Goal: Check status: Check status

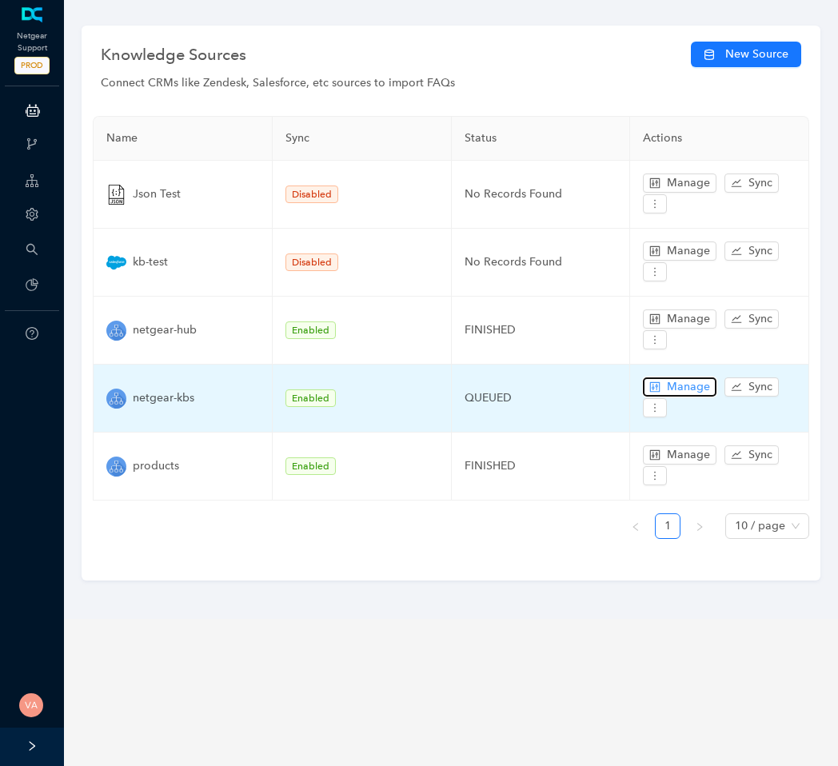
click at [696, 381] on span "Manage" at bounding box center [688, 387] width 43 height 18
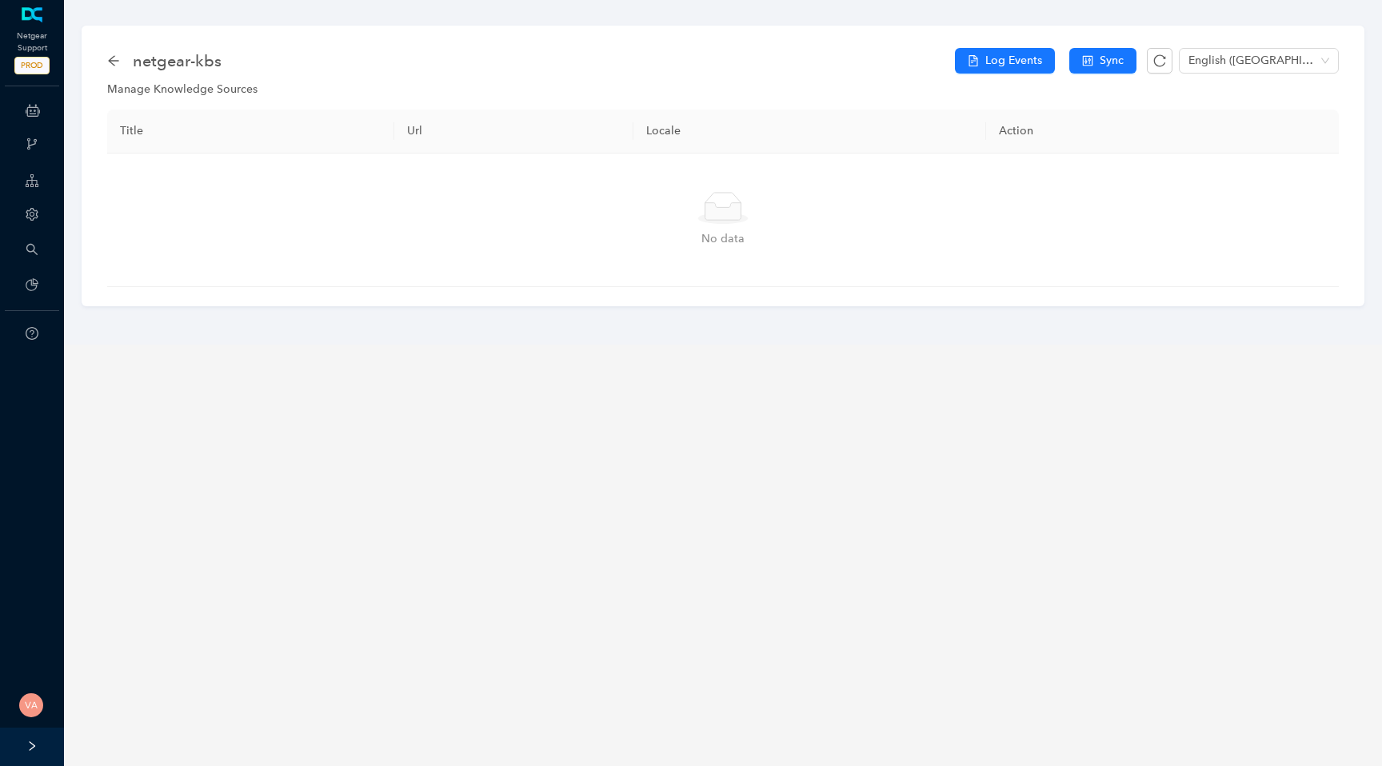
click at [994, 74] on div "netgear-kbs Log Events Sync English ([GEOGRAPHIC_DATA])" at bounding box center [722, 61] width 1231 height 32
click at [1010, 63] on span "Log Events" at bounding box center [1013, 61] width 57 height 18
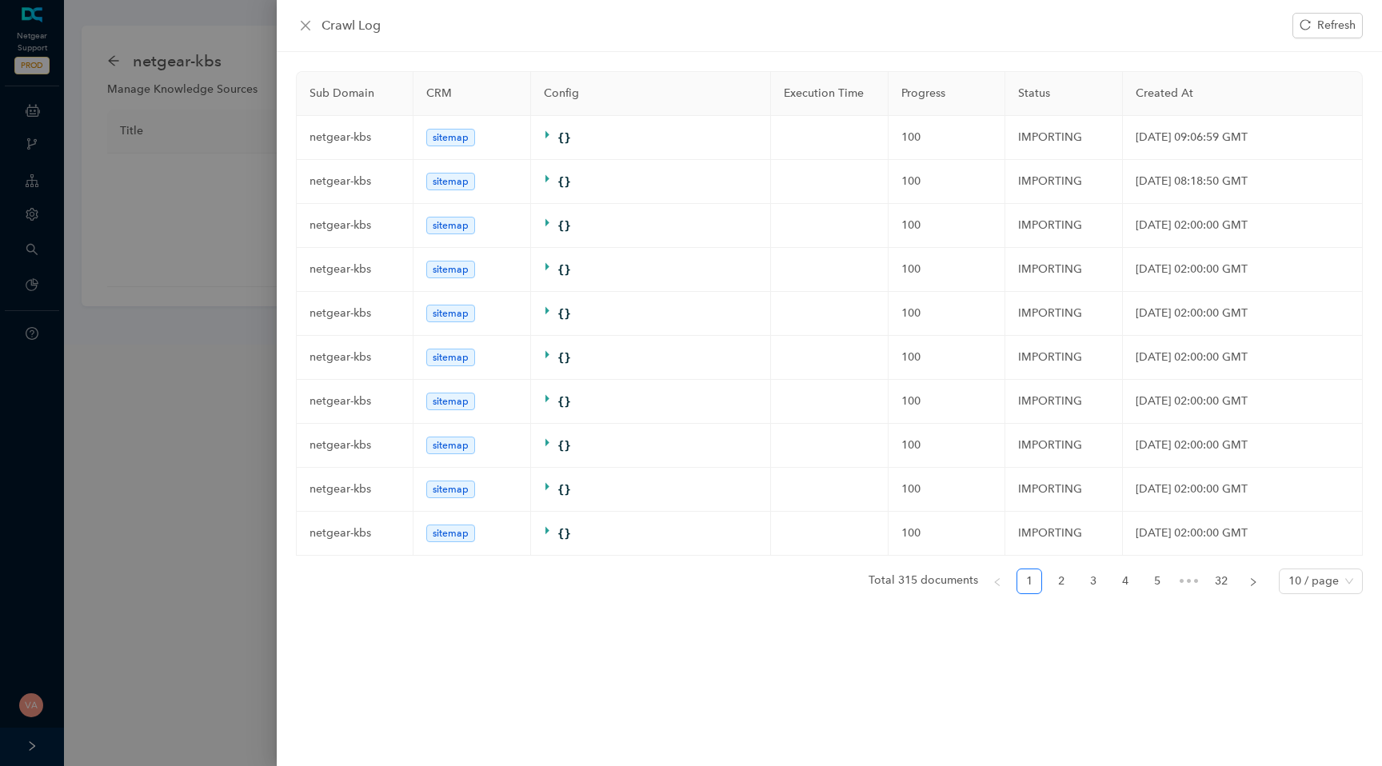
click at [1078, 591] on ul "Total 315 documents 1 2 3 4 5 ••• 32 10 / page" at bounding box center [829, 582] width 1067 height 26
click at [1140, 589] on ul "Total 315 documents 1 2 3 4 5 ••• 32 10 / page" at bounding box center [829, 582] width 1067 height 26
click at [1155, 585] on link "5" at bounding box center [1157, 581] width 24 height 24
click at [1191, 585] on span "•••" at bounding box center [1189, 582] width 26 height 26
click at [1219, 589] on link "32" at bounding box center [1221, 581] width 24 height 24
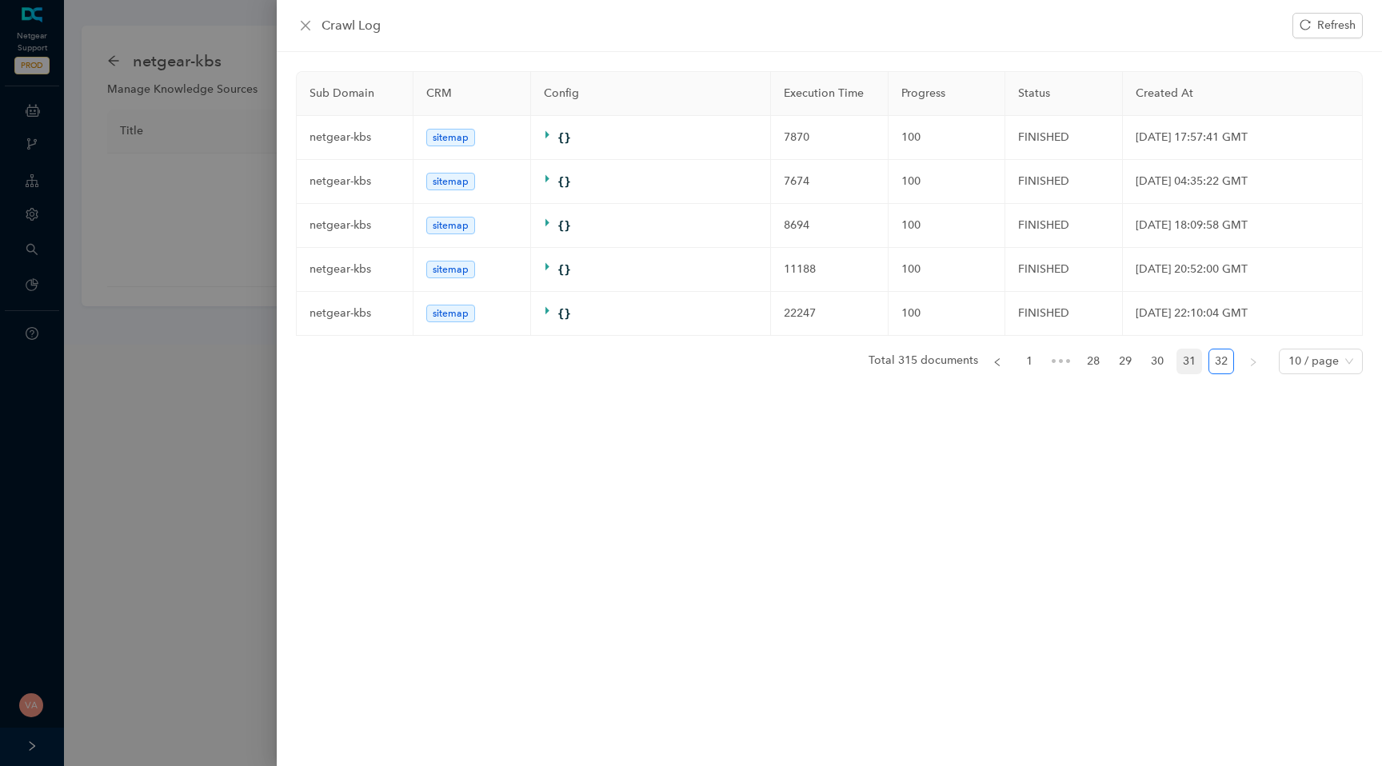
click at [1183, 364] on link "31" at bounding box center [1189, 361] width 24 height 24
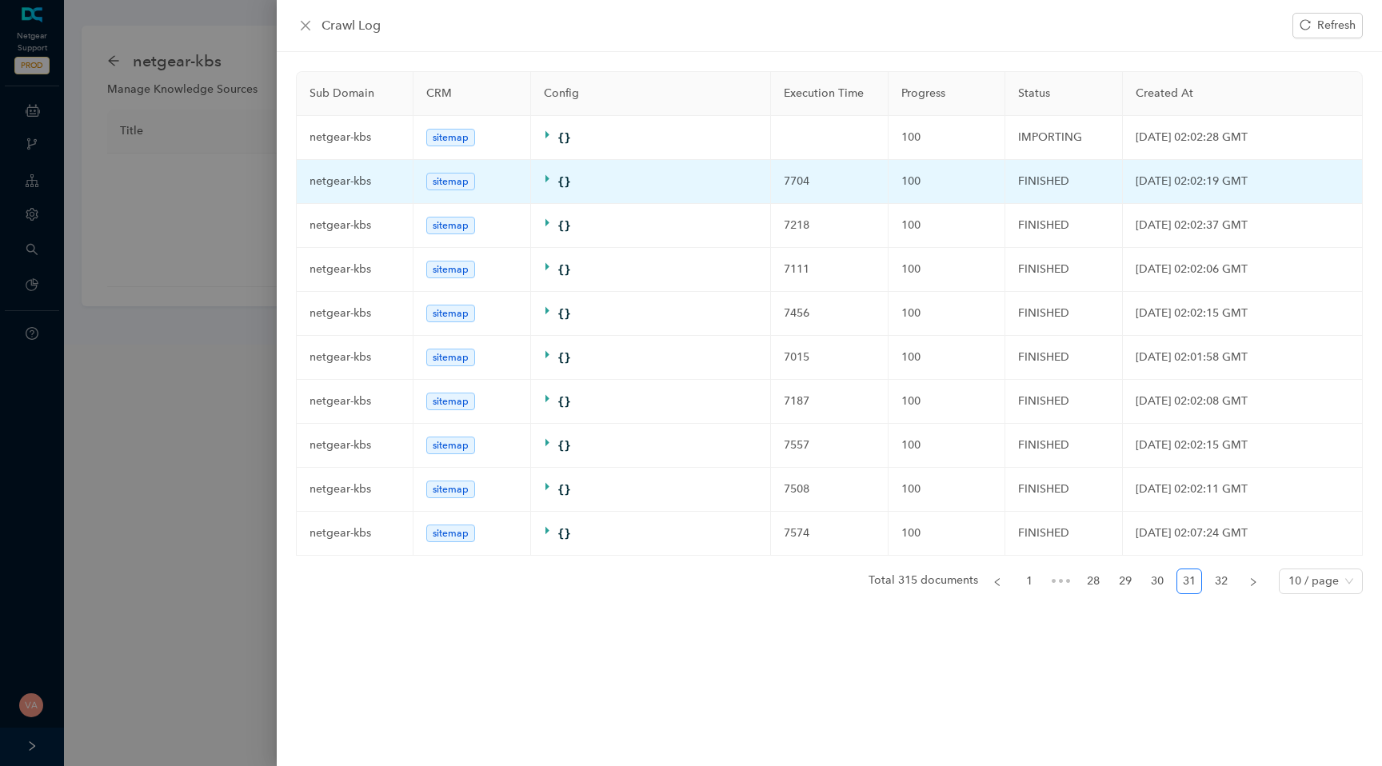
click at [1049, 184] on td "FINISHED" at bounding box center [1064, 182] width 118 height 44
click at [1068, 186] on td "FINISHED" at bounding box center [1064, 182] width 118 height 44
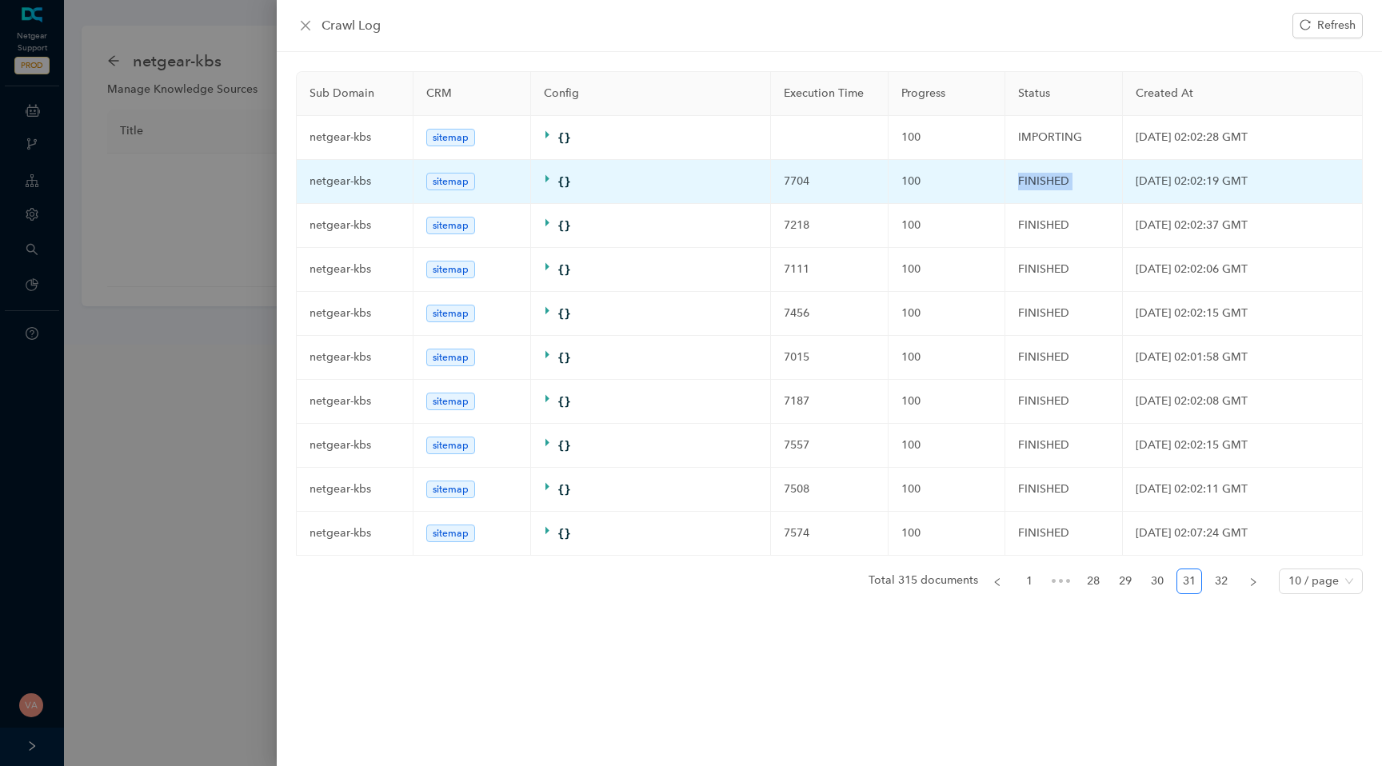
click at [1068, 186] on td "FINISHED" at bounding box center [1064, 182] width 118 height 44
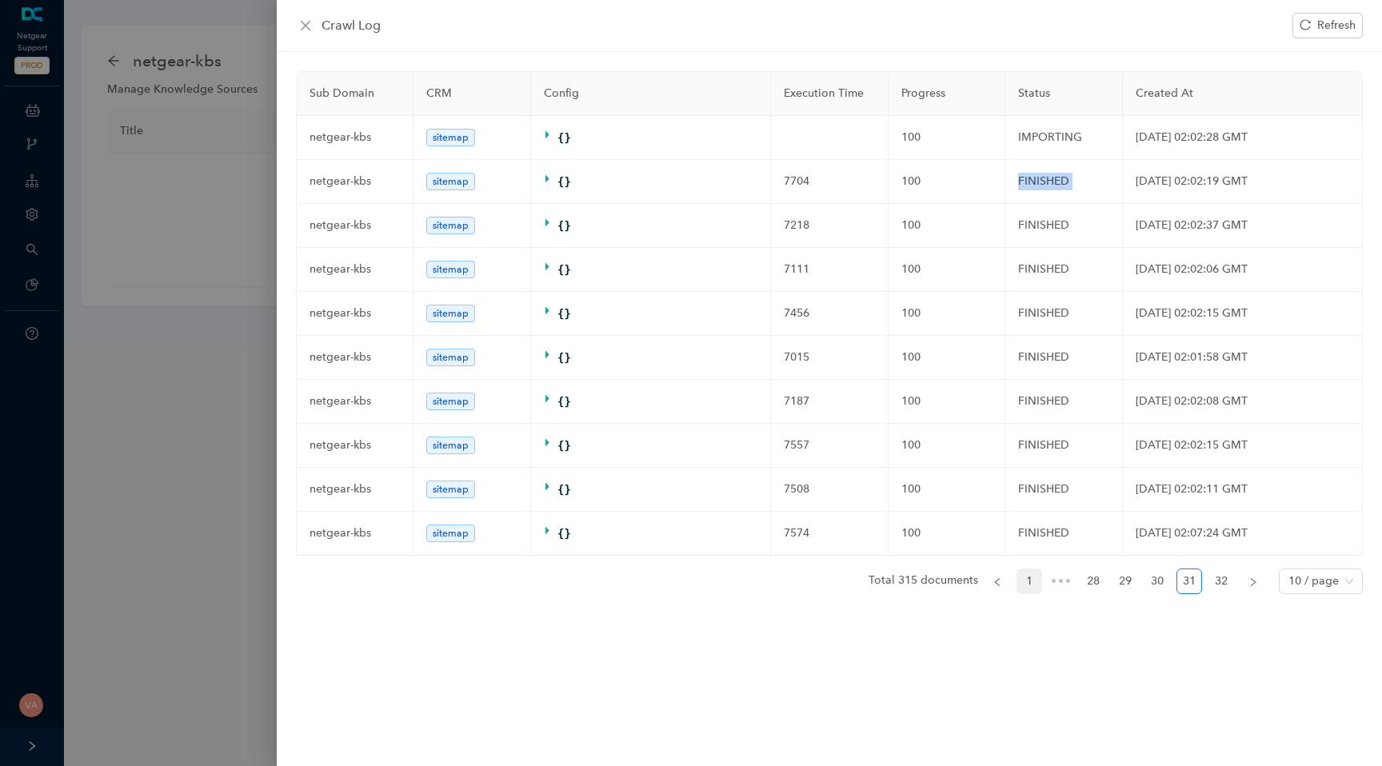
click at [1025, 585] on link "1" at bounding box center [1029, 581] width 24 height 24
click at [188, 389] on div at bounding box center [691, 383] width 1382 height 766
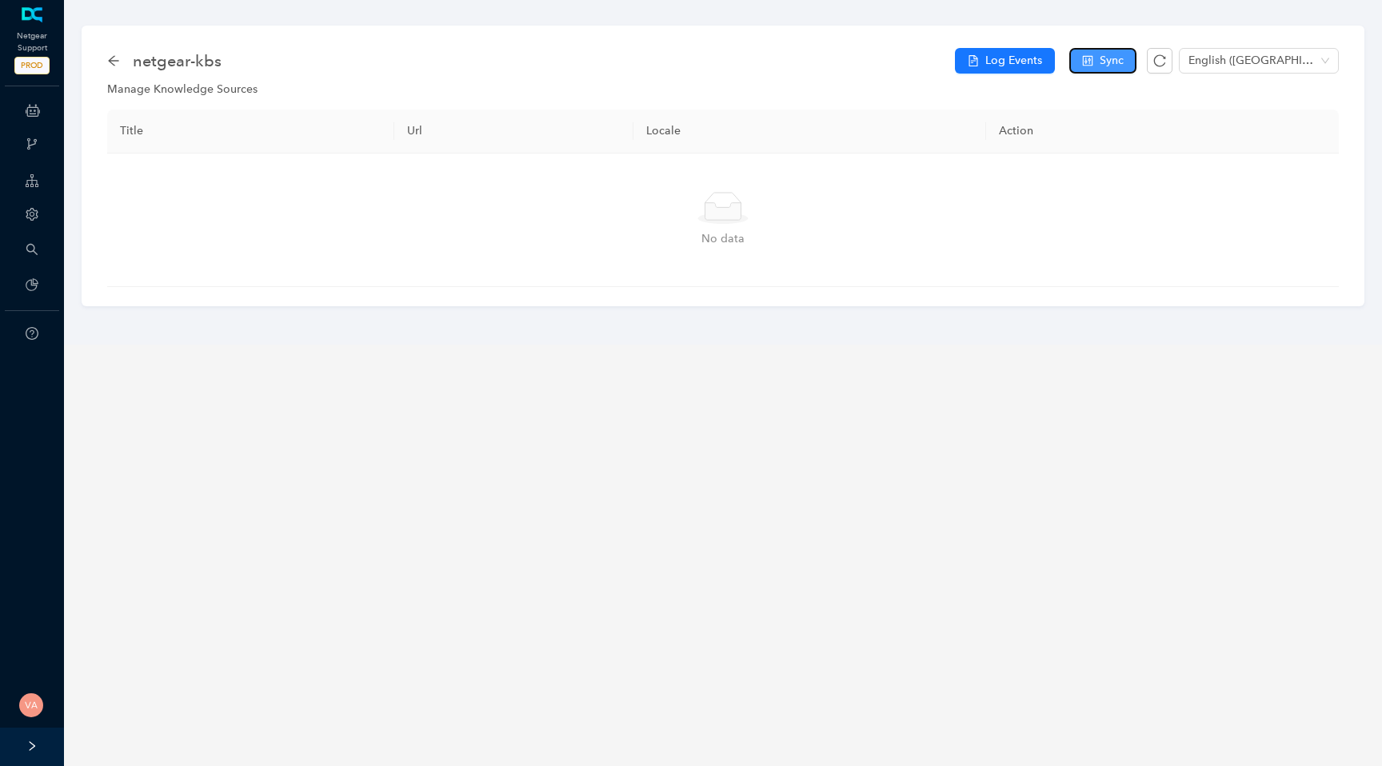
click at [1108, 58] on span "Sync" at bounding box center [1111, 61] width 24 height 18
